Goal: Task Accomplishment & Management: Manage account settings

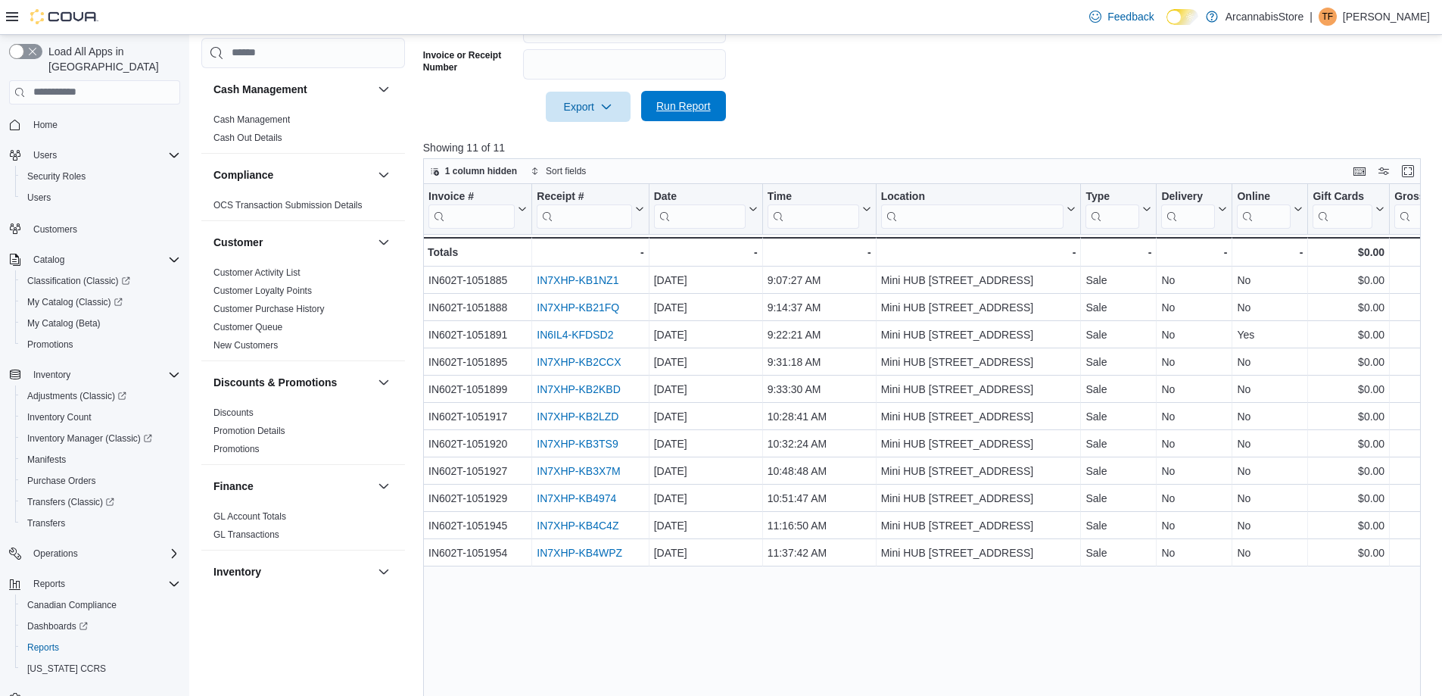
scroll to position [938, 0]
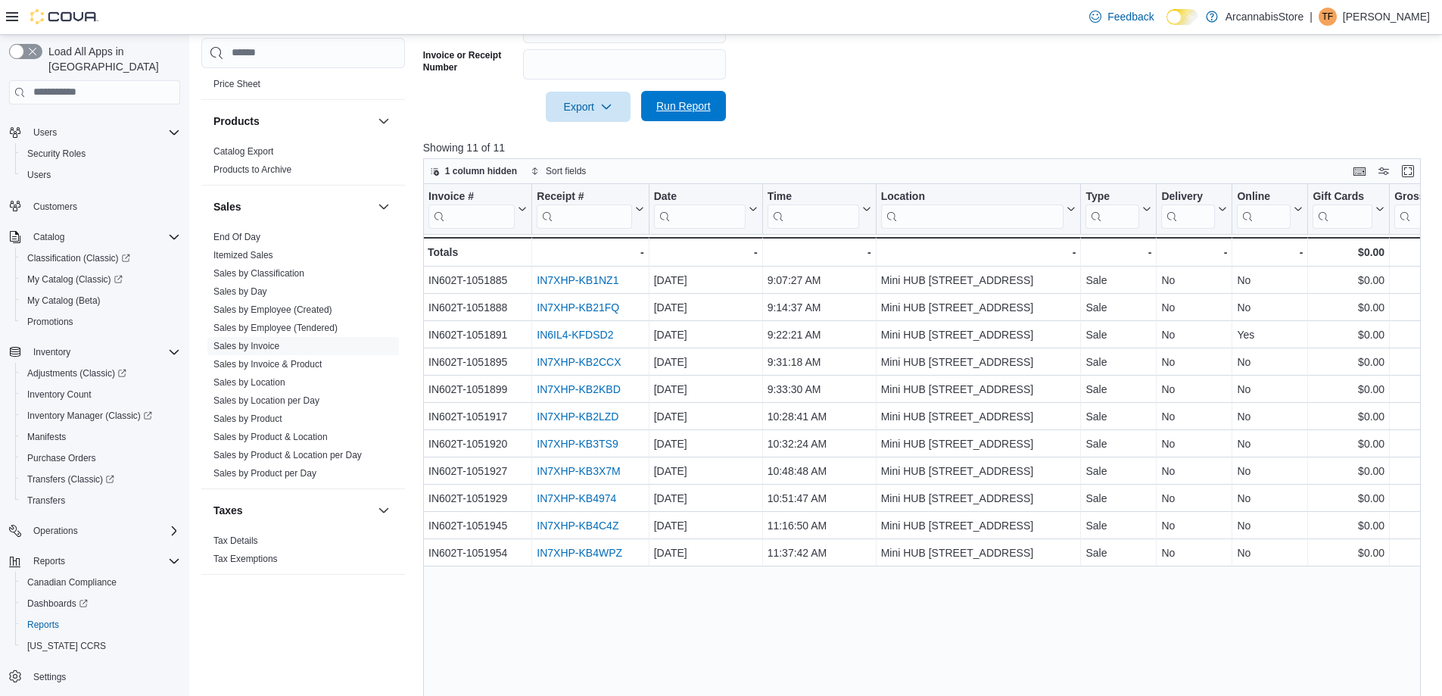
click at [703, 97] on span "Run Report" at bounding box center [683, 106] width 67 height 30
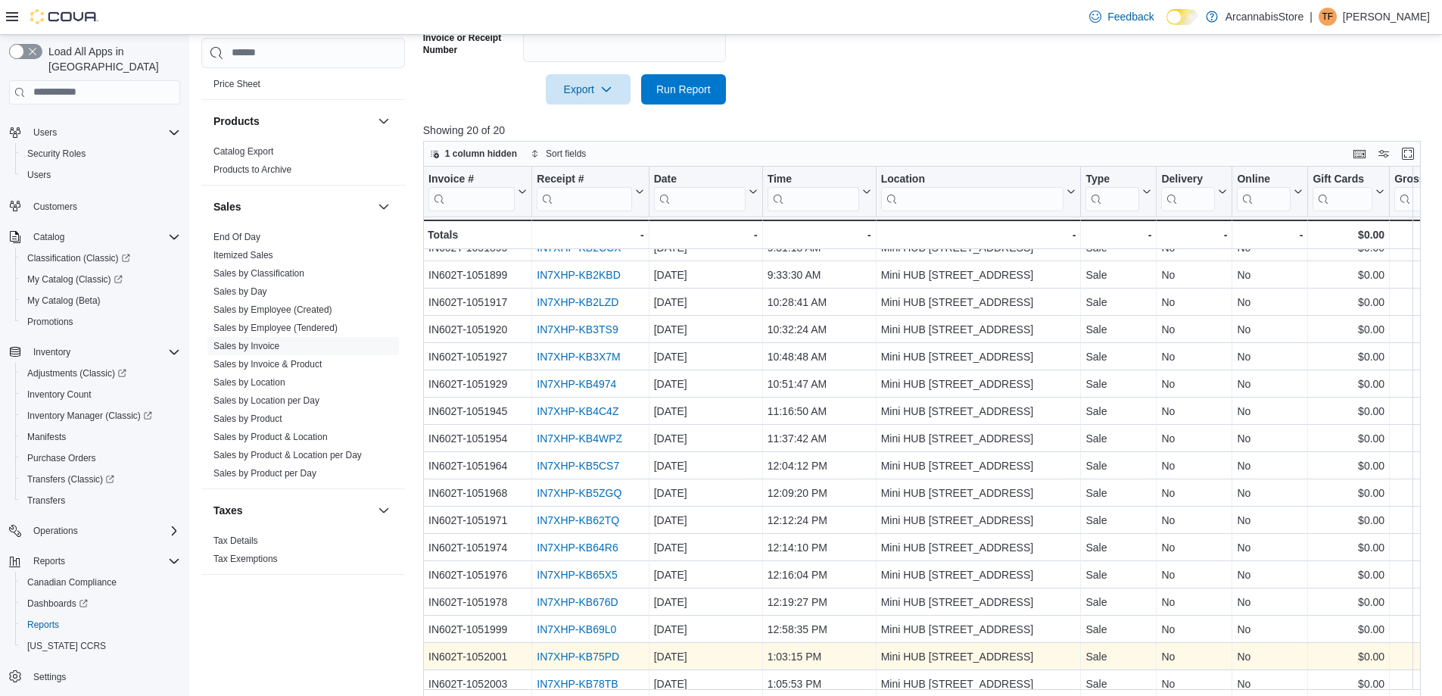
scroll to position [485, 0]
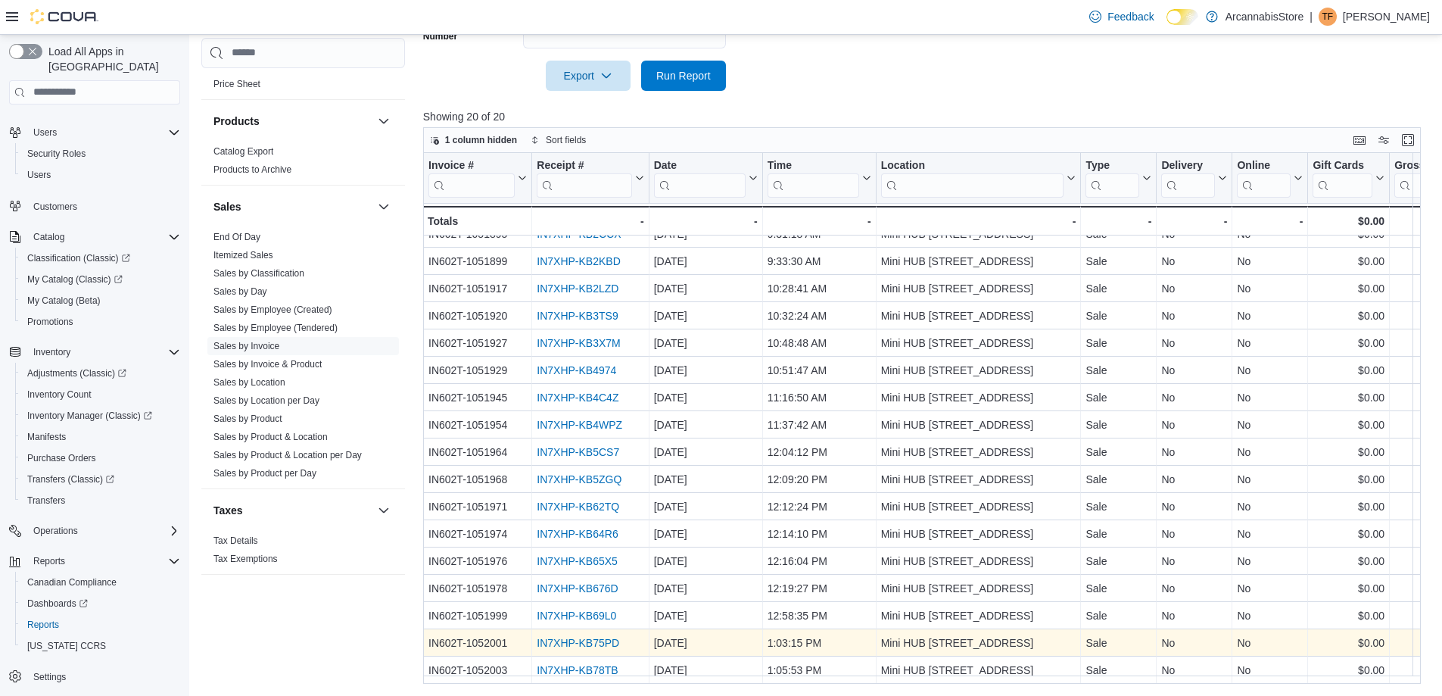
click at [600, 634] on div "IN7XHP-KB75PD" at bounding box center [590, 643] width 107 height 18
click at [600, 637] on link "IN7XHP-KB75PD" at bounding box center [578, 643] width 83 height 12
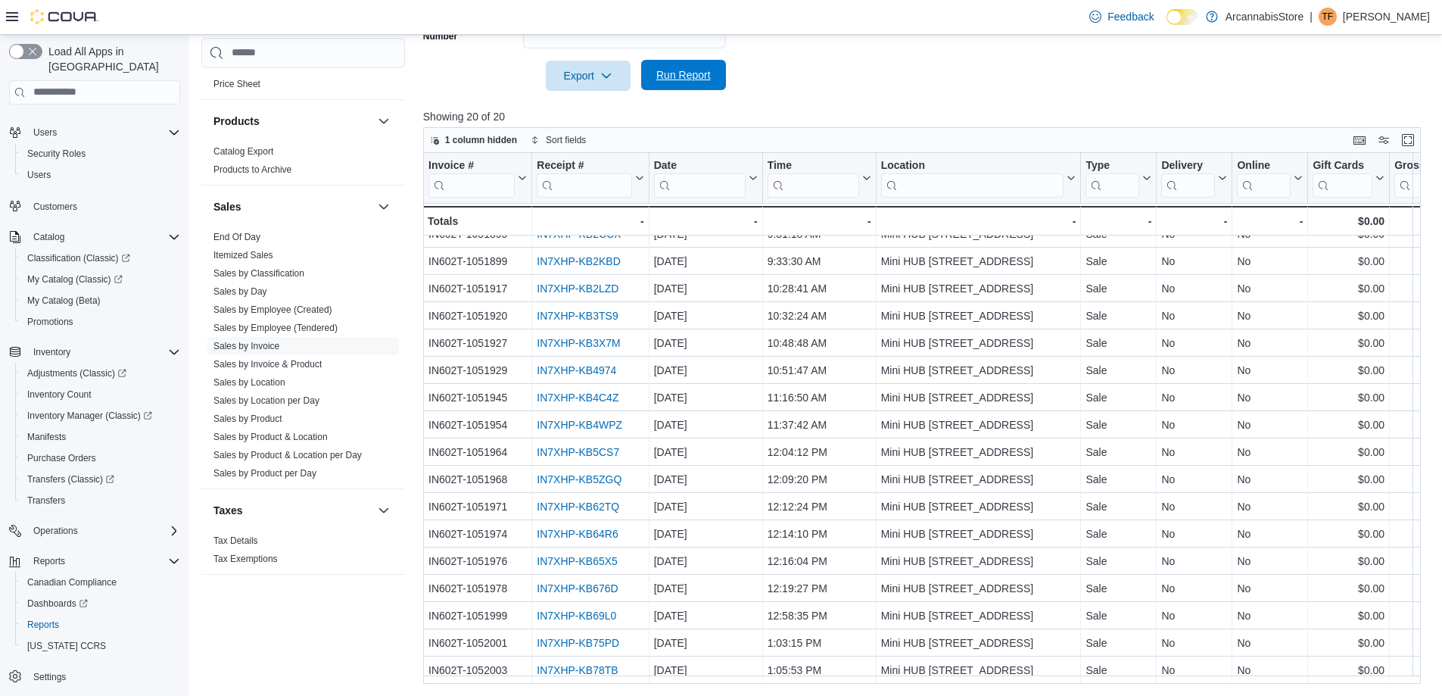
click at [721, 80] on button "Run Report" at bounding box center [683, 75] width 85 height 30
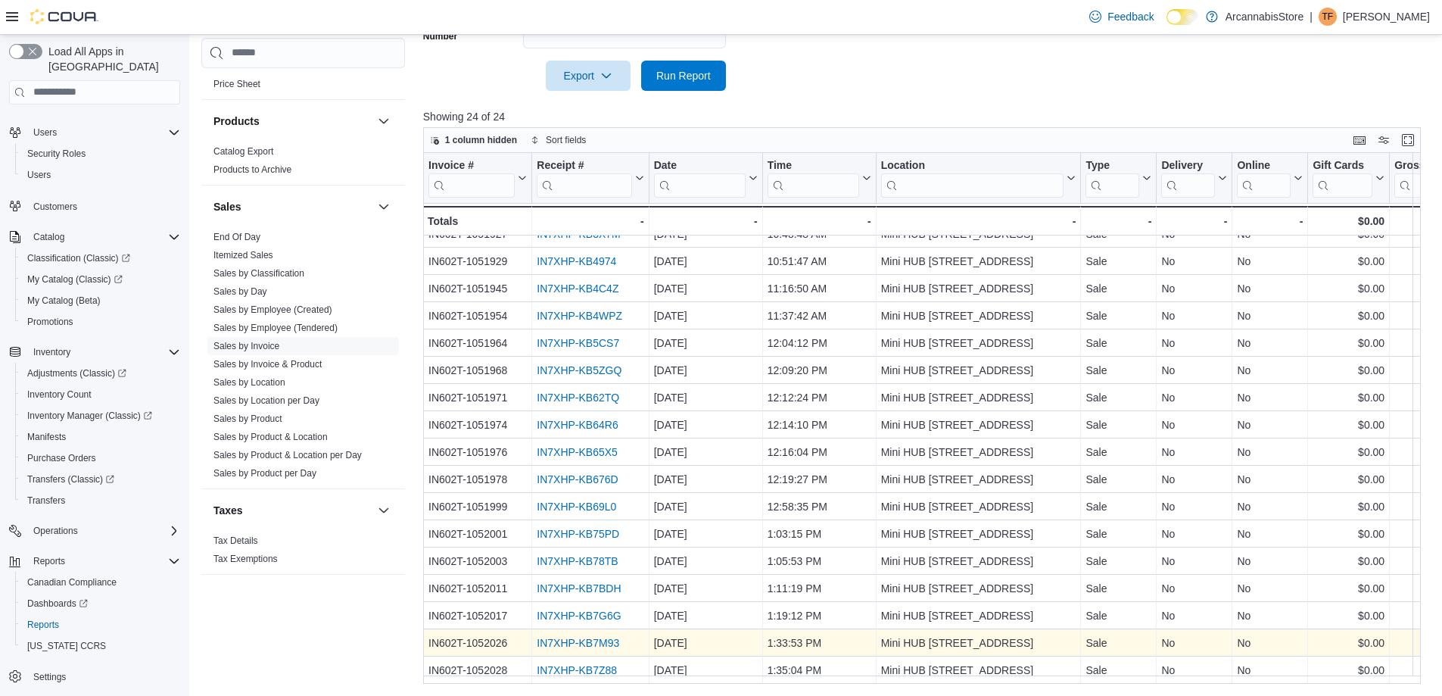
click at [568, 637] on link "IN7XHP-KB7M93" at bounding box center [578, 643] width 83 height 12
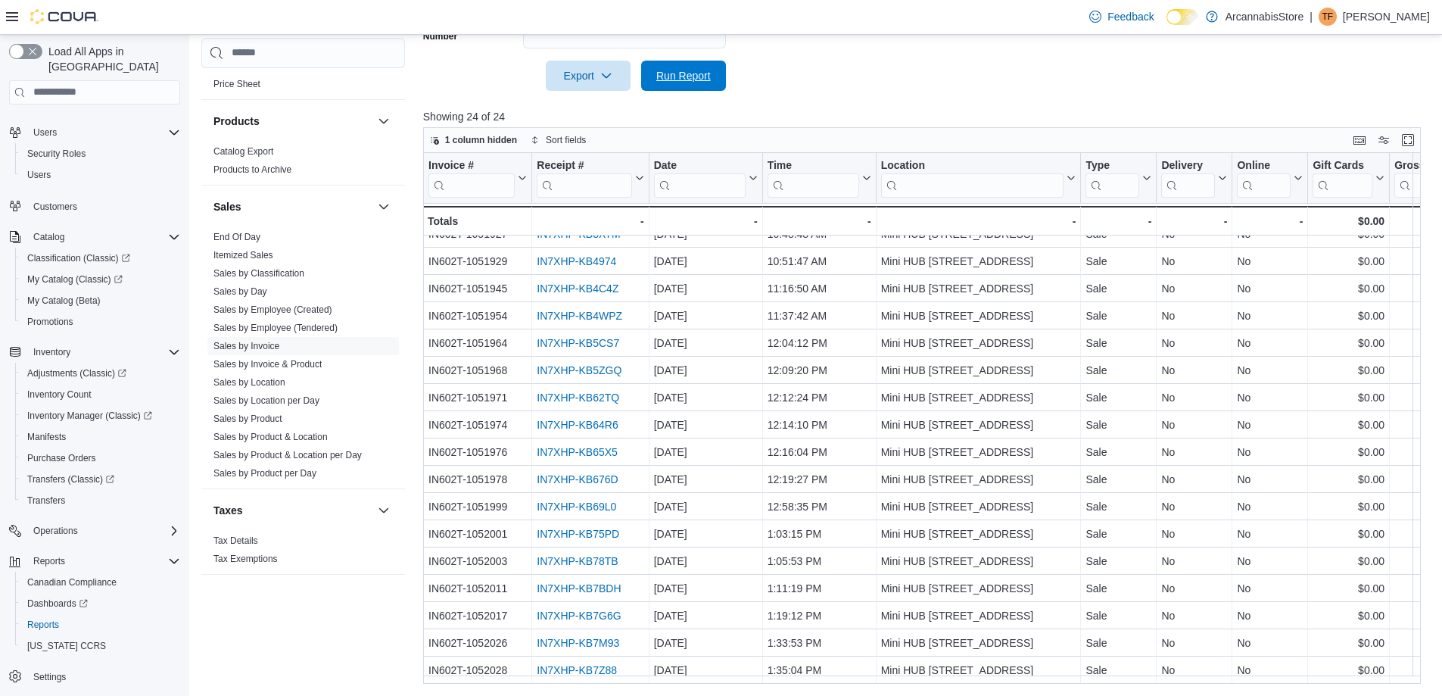
click at [684, 63] on span "Run Report" at bounding box center [683, 76] width 67 height 30
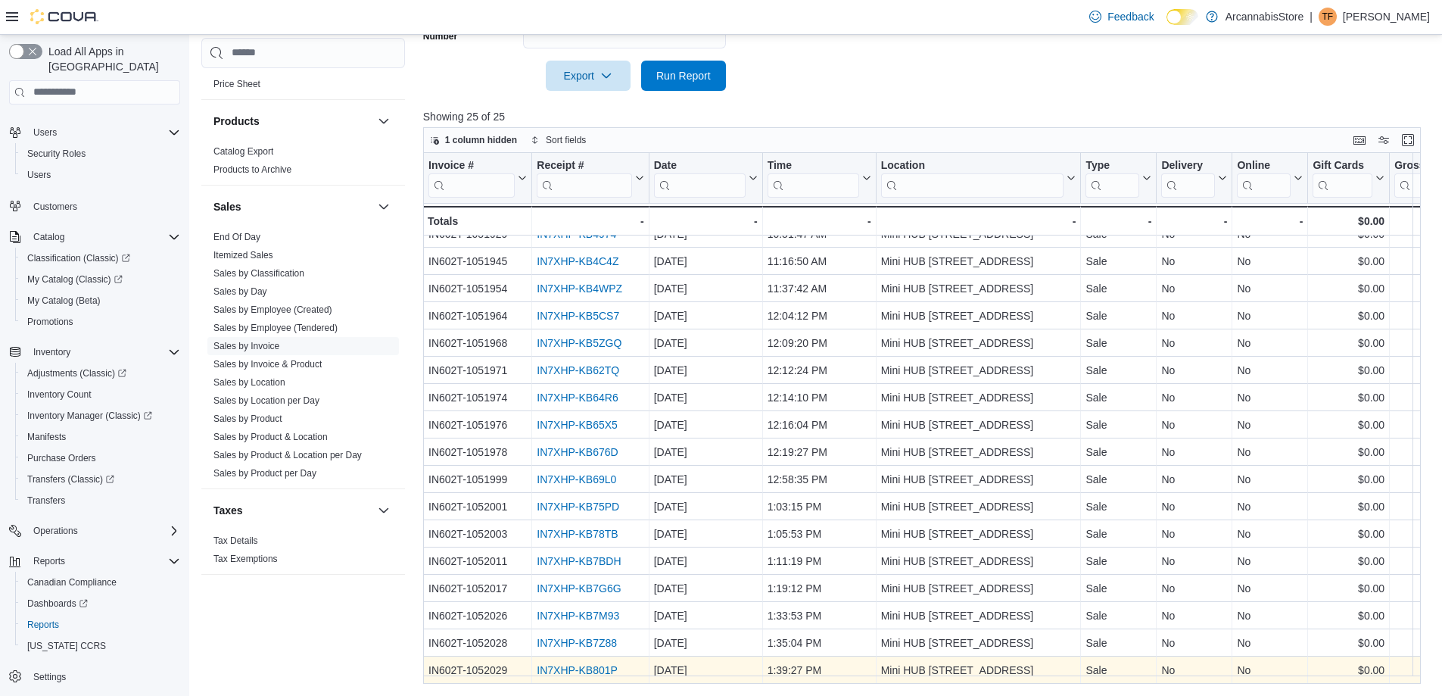
click at [592, 664] on link "IN7XHP-KB801P" at bounding box center [577, 670] width 81 height 12
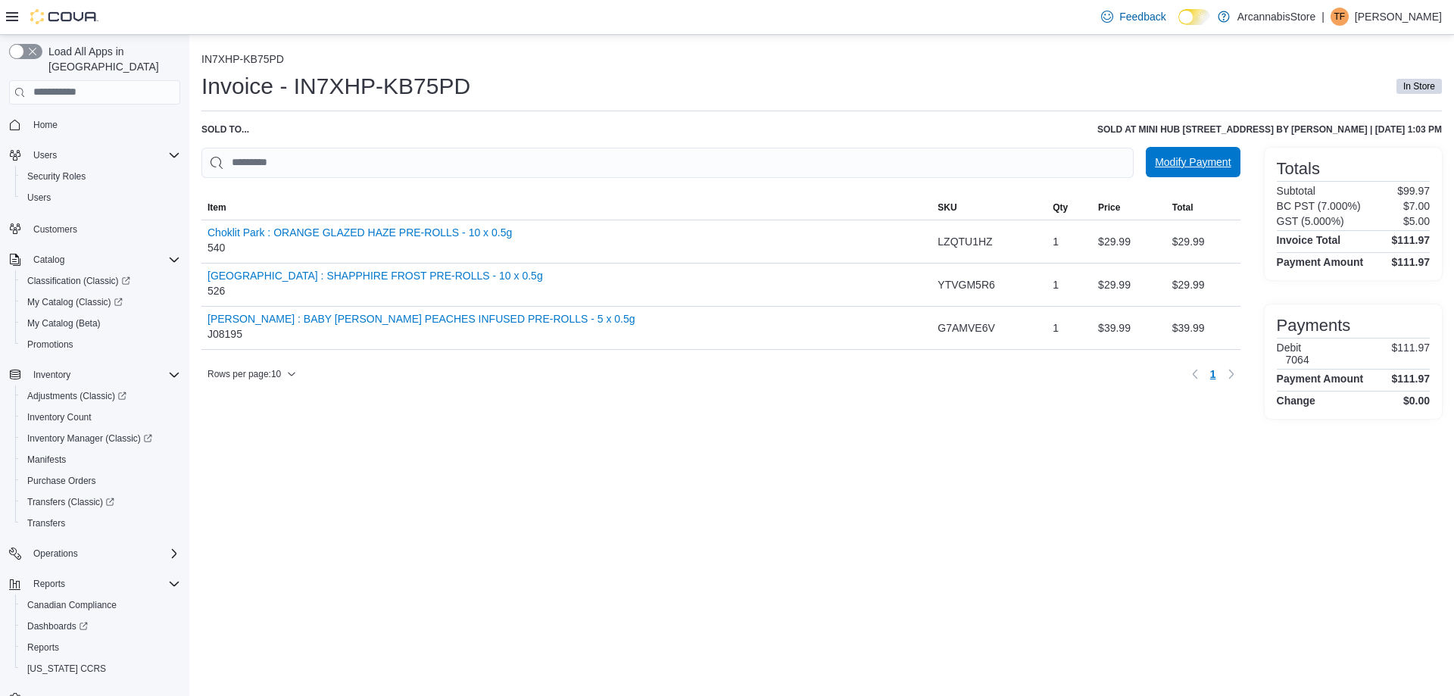
click at [1167, 163] on span "Modify Payment" at bounding box center [1192, 161] width 76 height 15
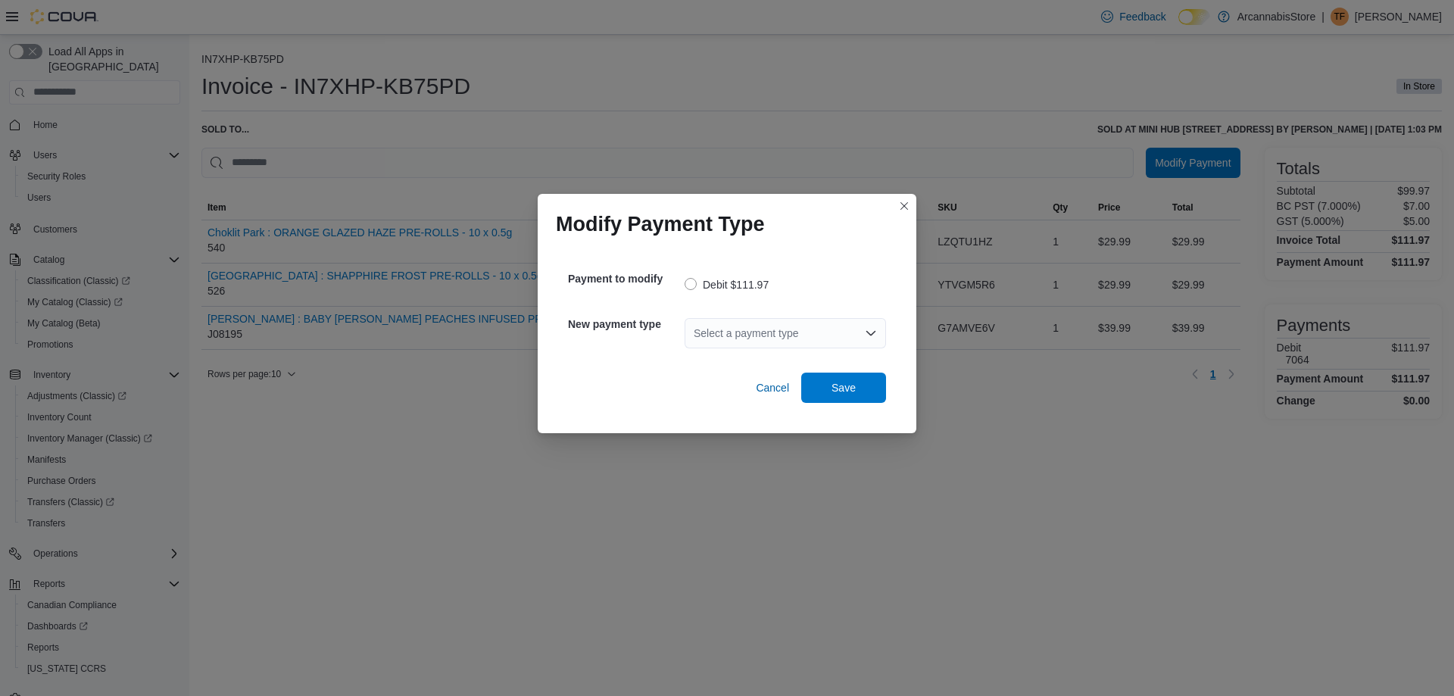
click at [736, 334] on div "Select a payment type" at bounding box center [784, 333] width 201 height 30
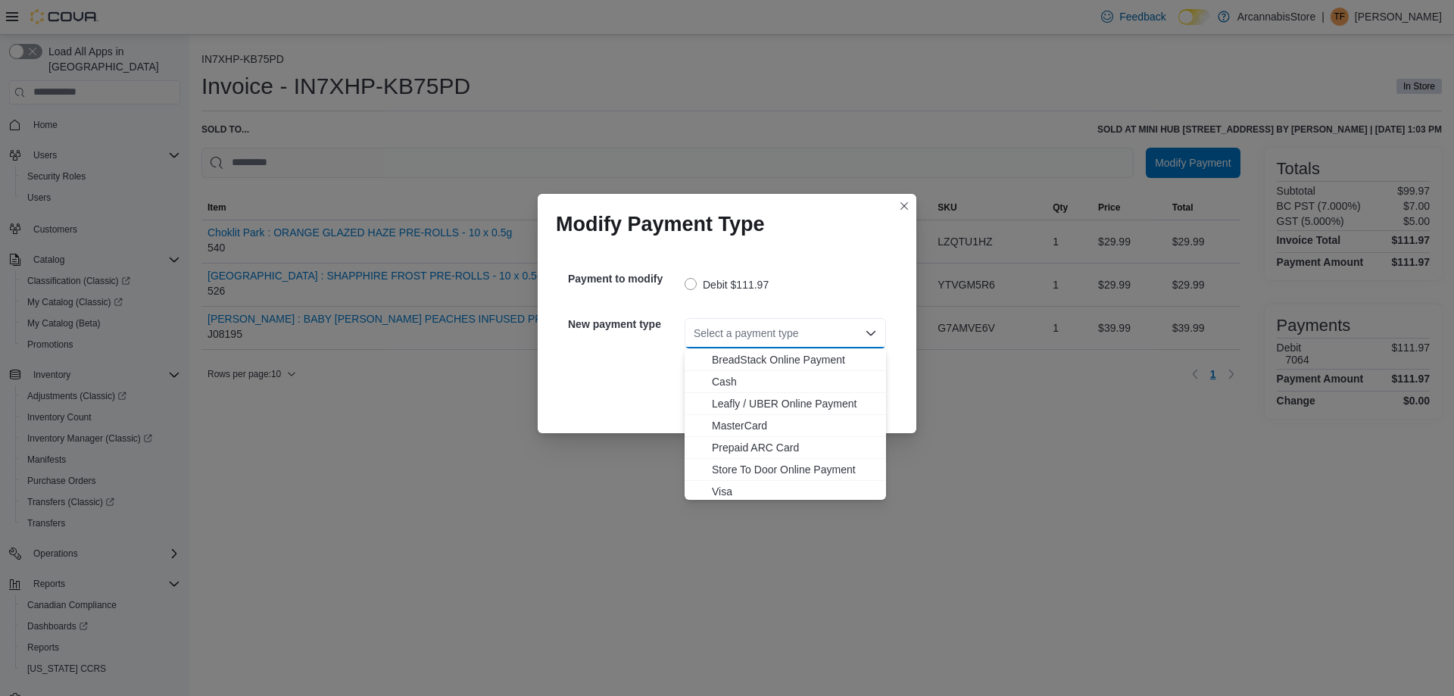
scroll to position [24, 0]
click at [746, 425] on span "MasterCard" at bounding box center [794, 422] width 165 height 15
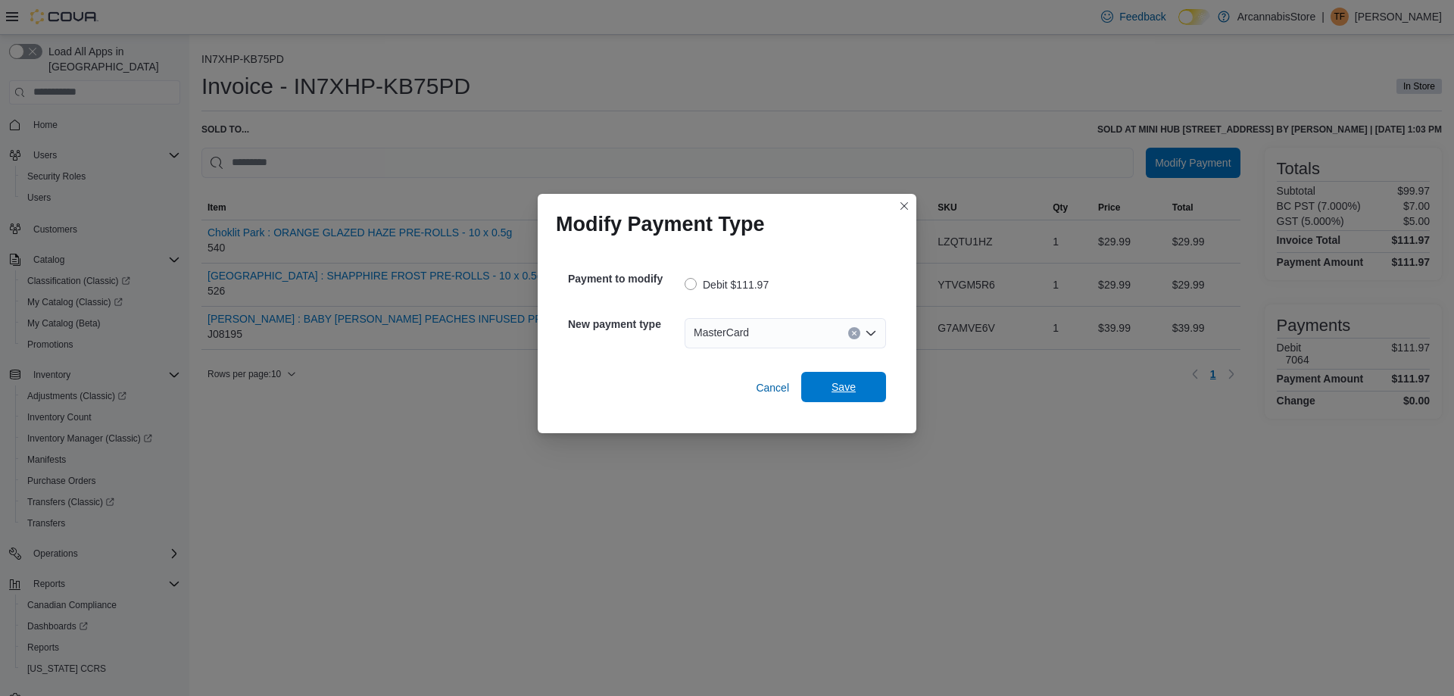
click at [851, 387] on span "Save" at bounding box center [843, 386] width 24 height 15
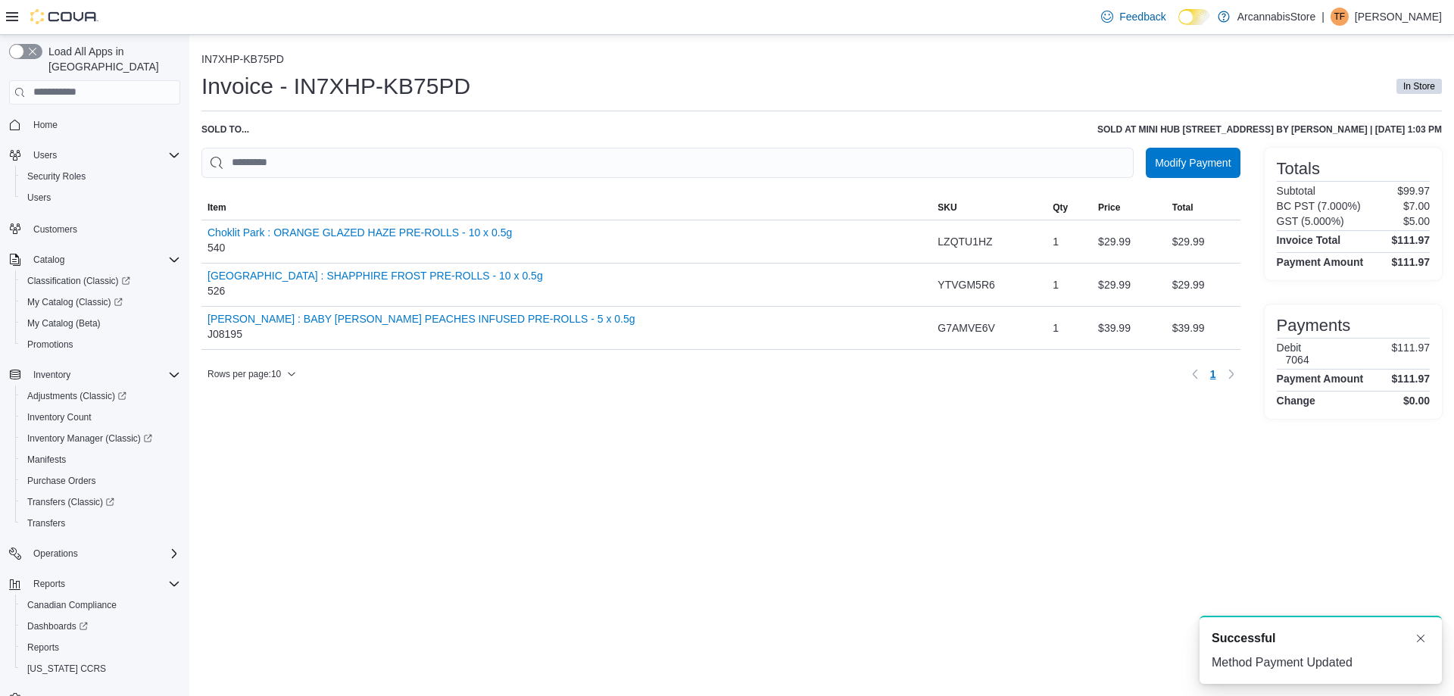
scroll to position [0, 0]
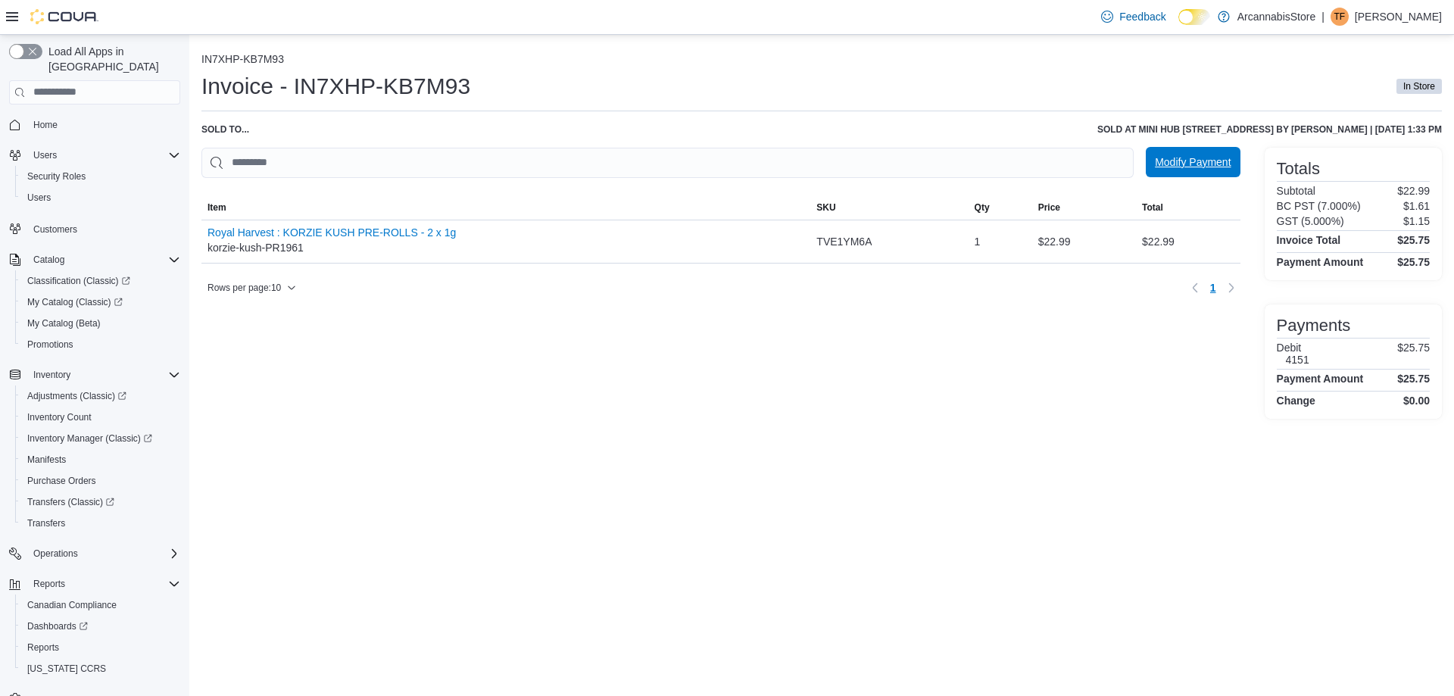
click at [1218, 161] on span "Modify Payment" at bounding box center [1192, 161] width 76 height 15
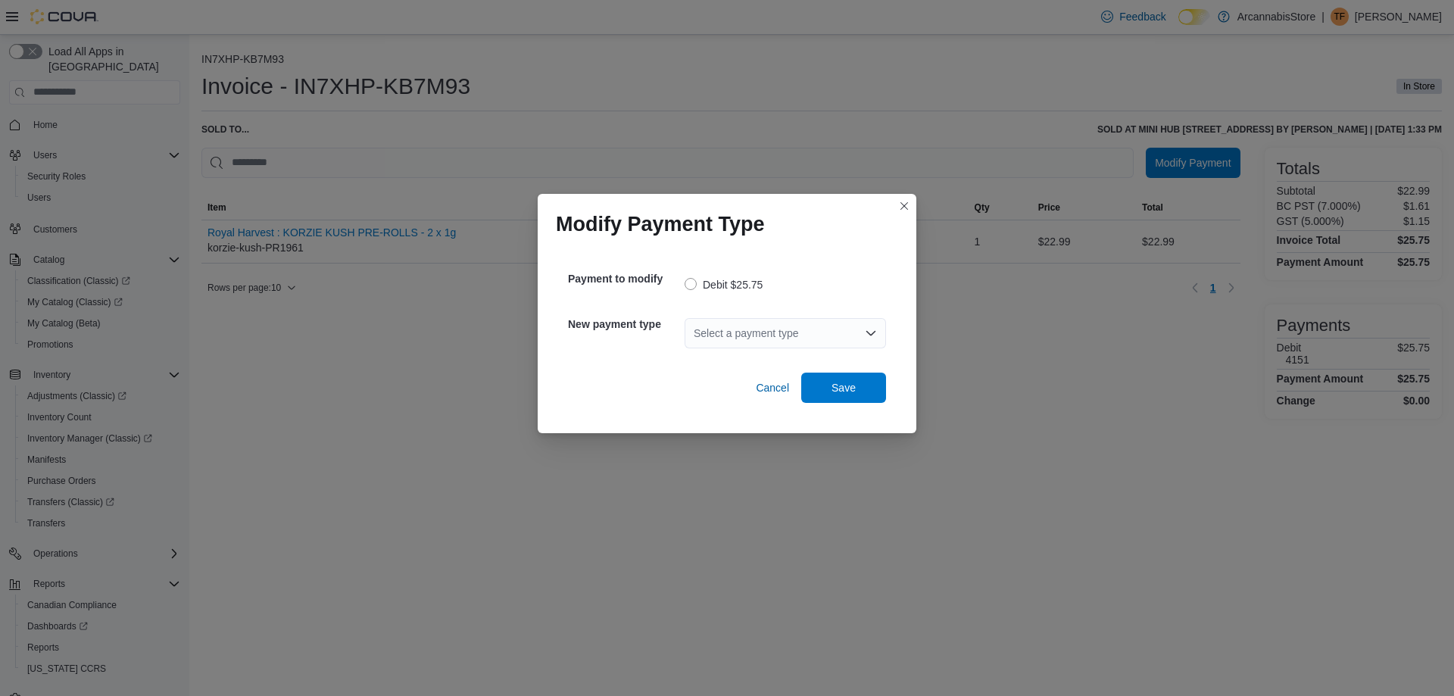
click at [774, 329] on div "Select a payment type" at bounding box center [784, 333] width 201 height 30
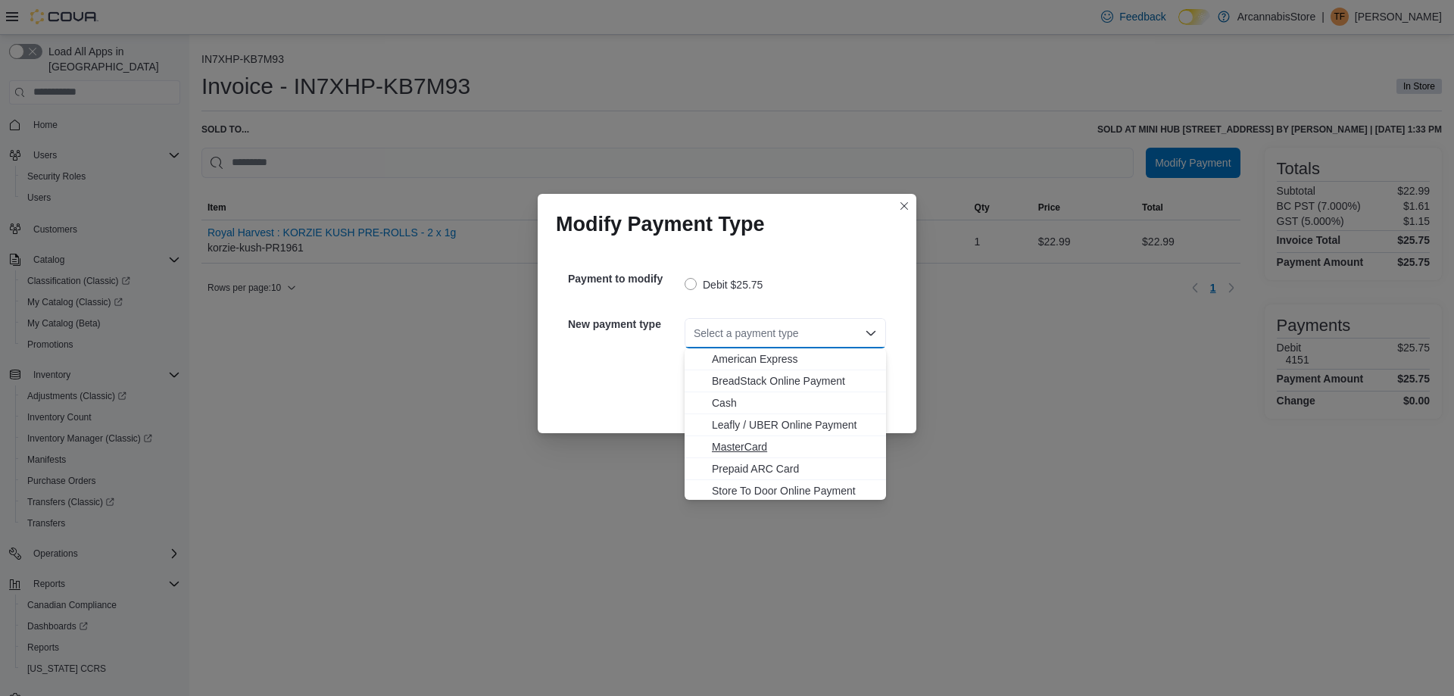
click at [764, 450] on span "MasterCard" at bounding box center [794, 446] width 165 height 15
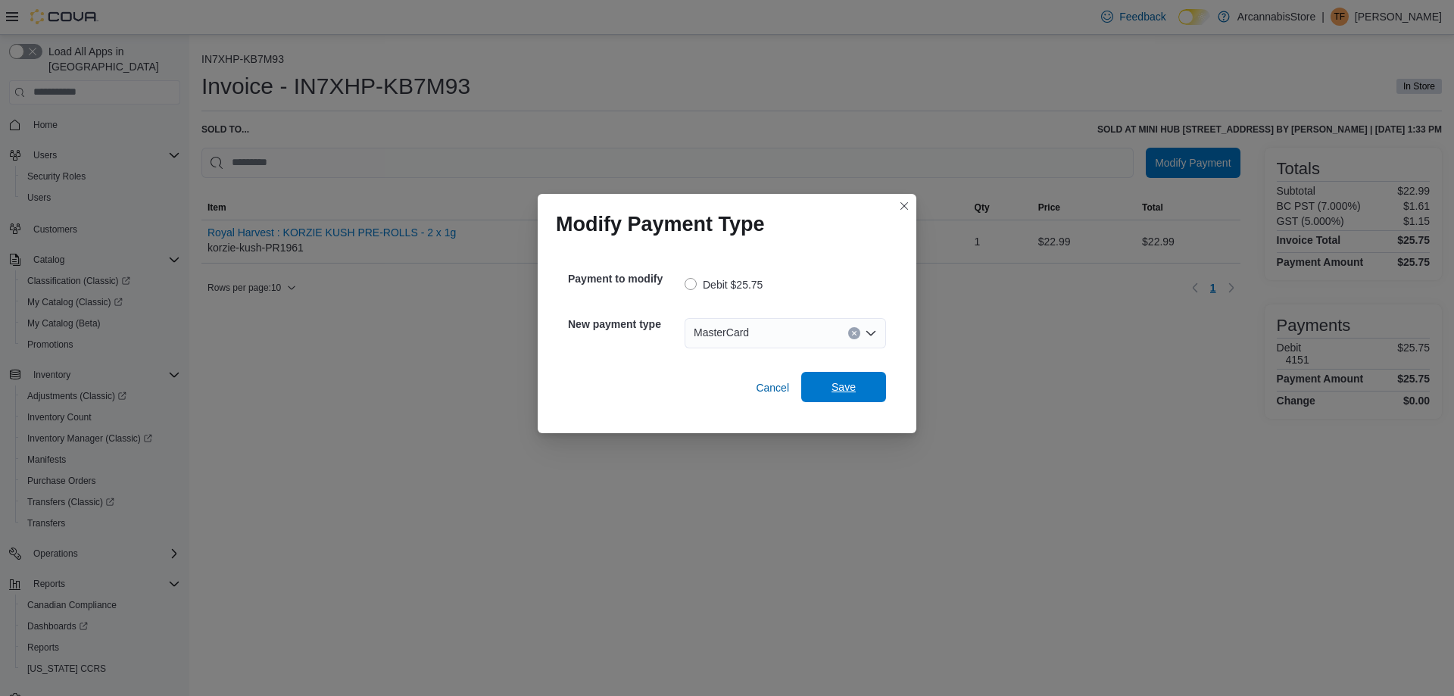
click at [827, 382] on span "Save" at bounding box center [843, 387] width 67 height 30
